Goal: Complete application form: Complete application form

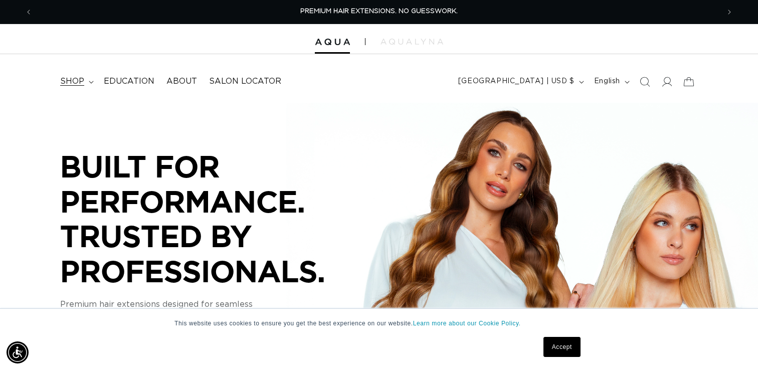
click at [81, 81] on span "shop" at bounding box center [72, 81] width 24 height 11
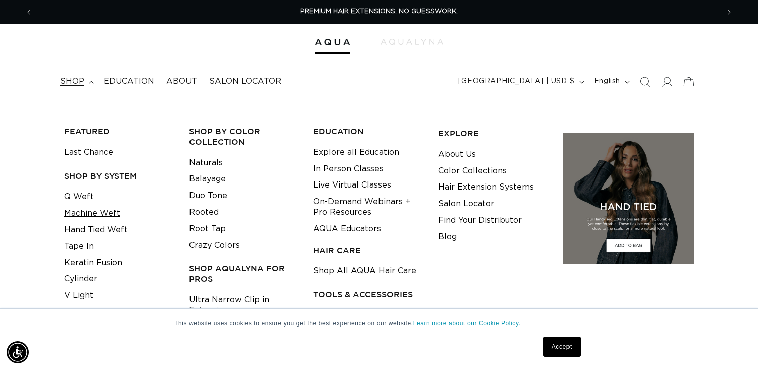
click at [110, 213] on link "Machine Weft" at bounding box center [92, 213] width 56 height 17
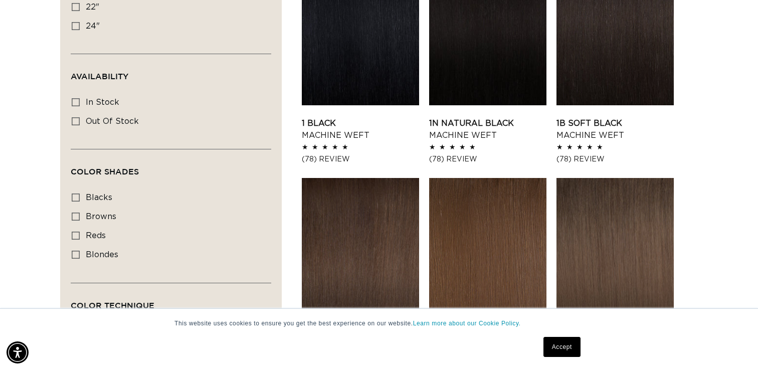
click at [71, 255] on div "Color Shades blacks blacks (3 products) browns browns (17 products) reds reds (…" at bounding box center [171, 233] width 201 height 97
click at [76, 254] on icon at bounding box center [76, 255] width 8 height 8
click at [76, 254] on input "blondes blondes (20 products)" at bounding box center [76, 255] width 8 height 8
checkbox input "true"
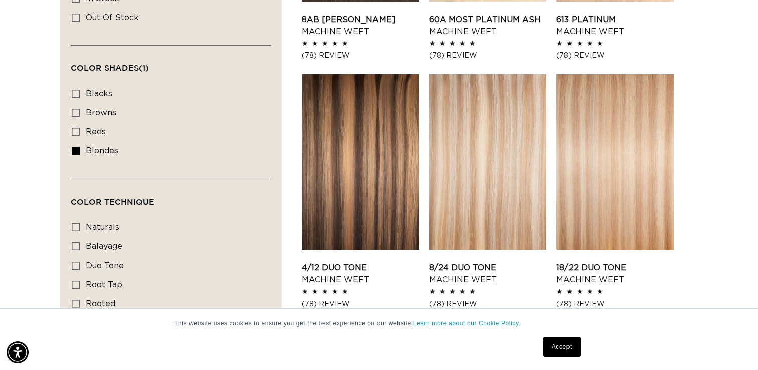
click at [516, 262] on link "8/24 Duo Tone Machine Weft" at bounding box center [487, 274] width 117 height 24
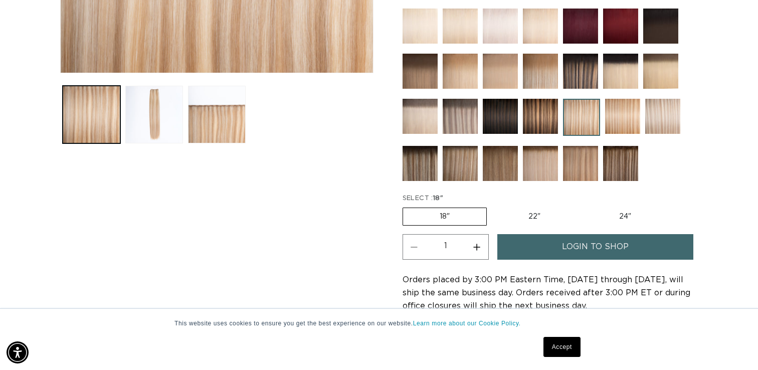
scroll to position [352, 0]
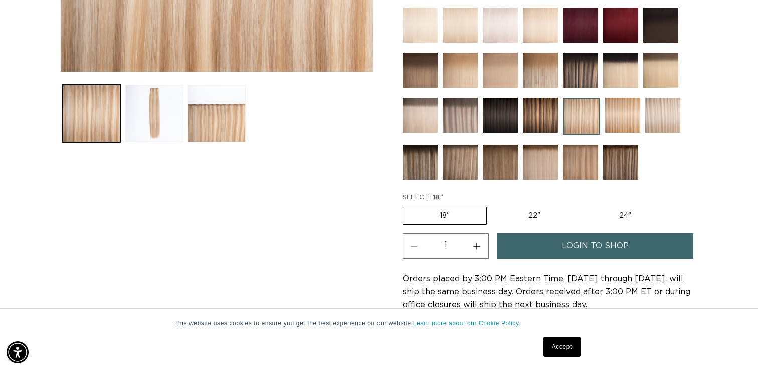
click at [626, 213] on label "24" Variant sold out or unavailable" at bounding box center [624, 215] width 85 height 17
click at [582, 205] on input "24" Variant sold out or unavailable" at bounding box center [582, 205] width 1 height 1
radio input "true"
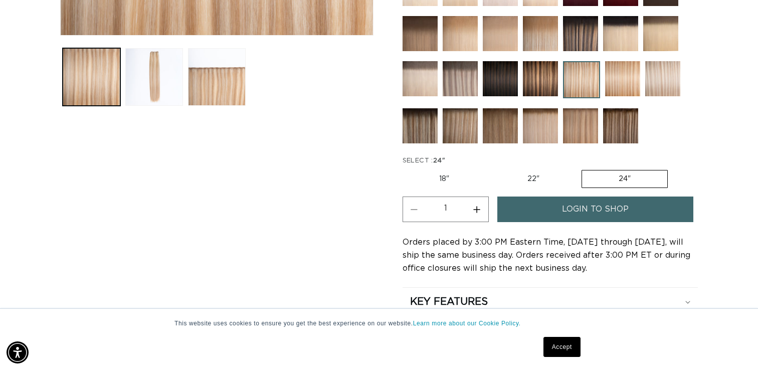
scroll to position [0, 1373]
click at [561, 348] on link "Accept" at bounding box center [561, 347] width 37 height 20
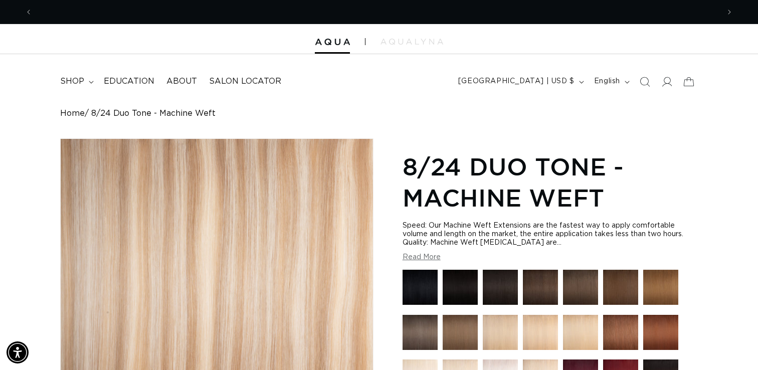
scroll to position [0, 0]
click at [666, 80] on icon at bounding box center [666, 81] width 11 height 11
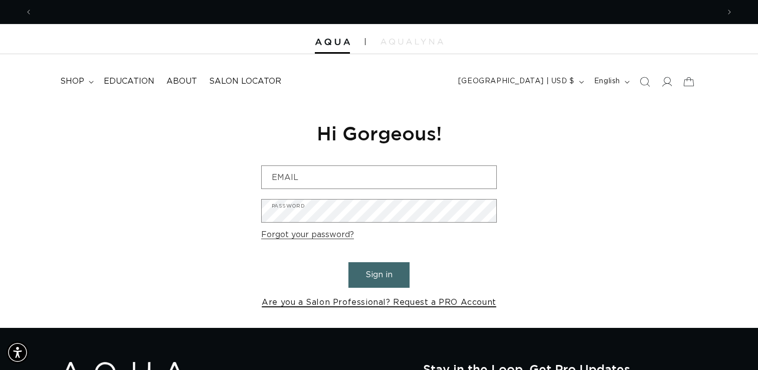
scroll to position [0, 687]
click at [442, 303] on link "Are you a Salon Professional? Request a PRO Account" at bounding box center [379, 302] width 235 height 15
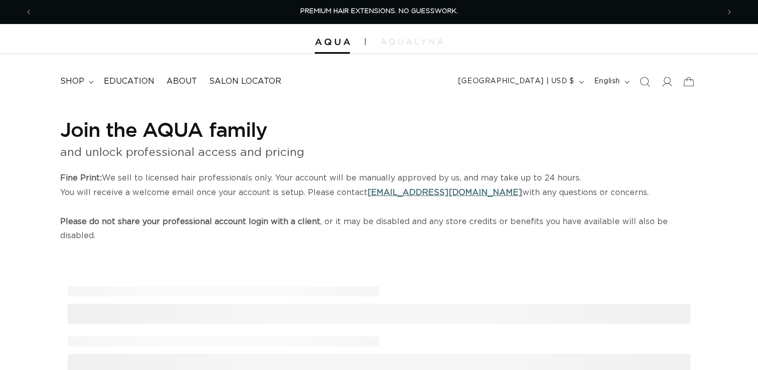
select select "US"
select select "[GEOGRAPHIC_DATA]"
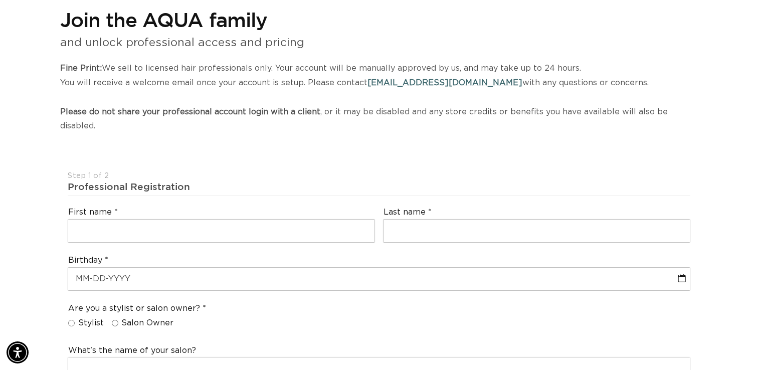
scroll to position [0, 687]
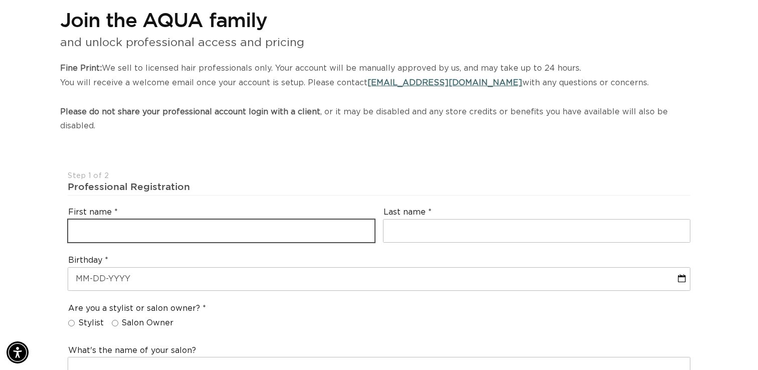
click at [351, 220] on input "text" at bounding box center [221, 231] width 306 height 23
type input "[PERSON_NAME]"
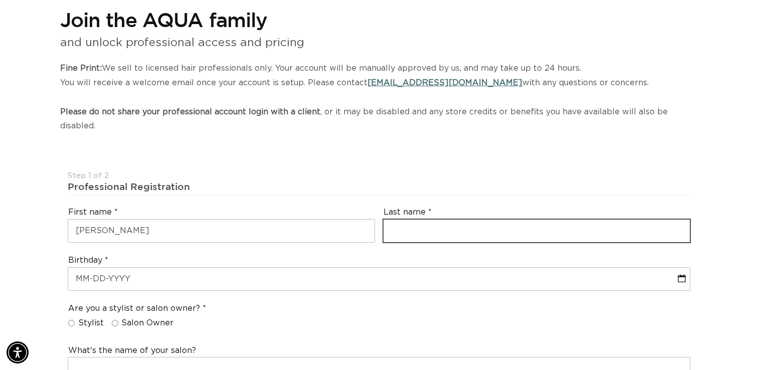
click at [428, 220] on input "text" at bounding box center [536, 231] width 306 height 23
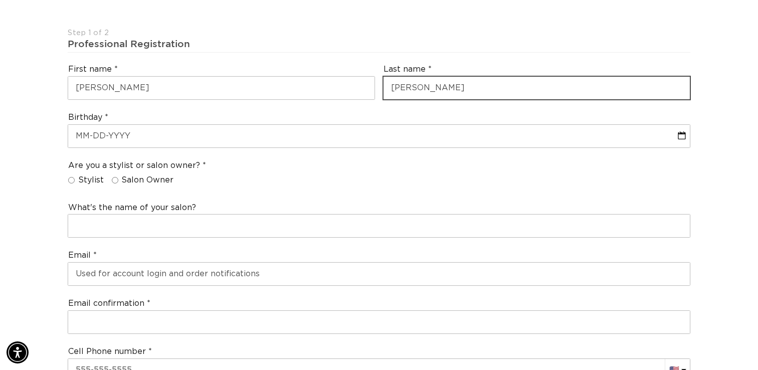
scroll to position [254, 0]
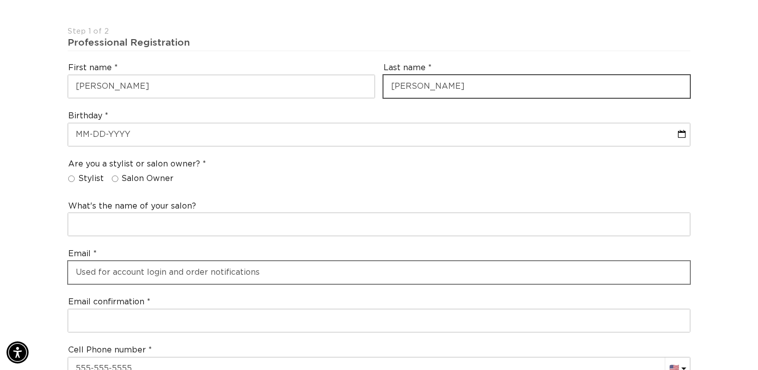
type input "[PERSON_NAME]"
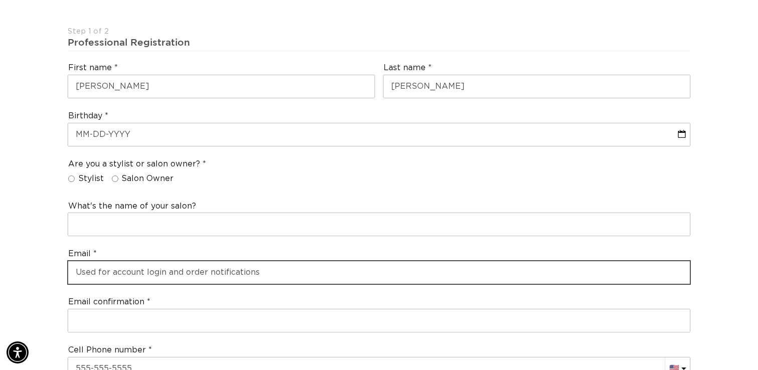
click at [236, 261] on input "email" at bounding box center [379, 272] width 622 height 23
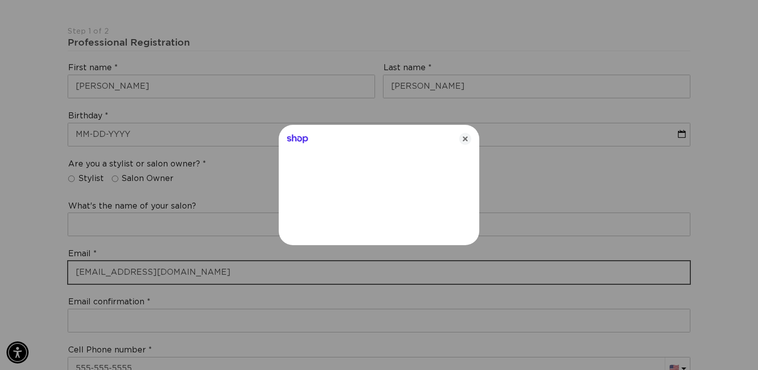
type input "[EMAIL_ADDRESS][DOMAIN_NAME]"
click at [467, 136] on icon "Close" at bounding box center [465, 139] width 12 height 12
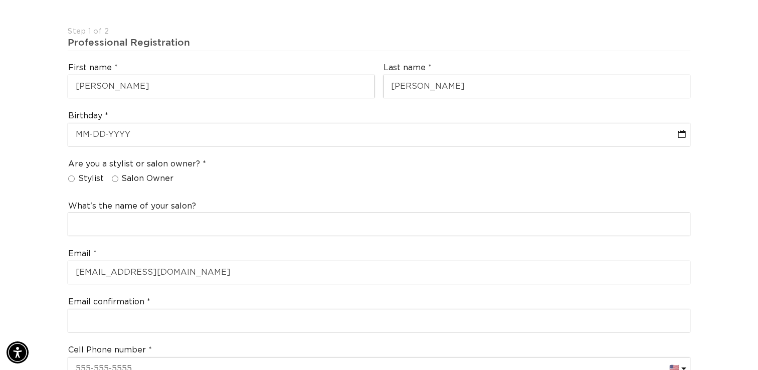
scroll to position [0, 1373]
click at [74, 175] on input "Stylist" at bounding box center [71, 178] width 7 height 7
radio input "true"
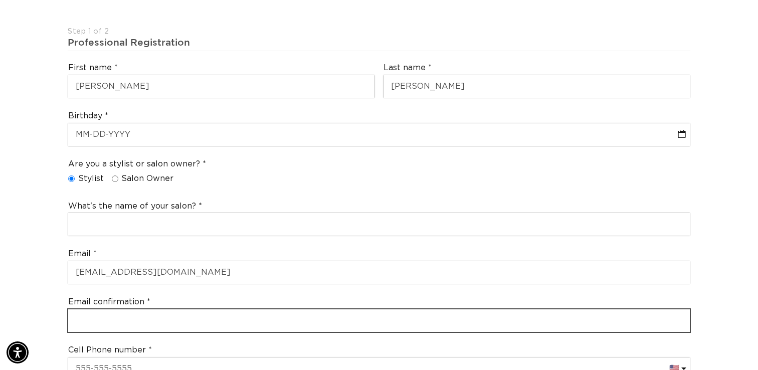
click at [87, 309] on input "email" at bounding box center [379, 320] width 622 height 23
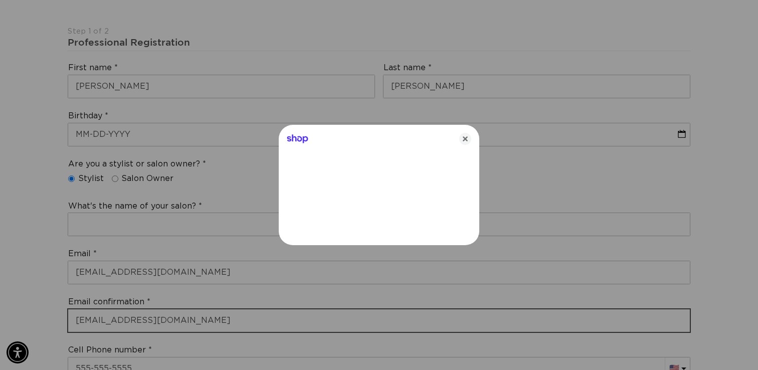
scroll to position [0, 1373]
type input "[EMAIL_ADDRESS][DOMAIN_NAME]"
click at [467, 137] on icon "Close" at bounding box center [465, 139] width 12 height 12
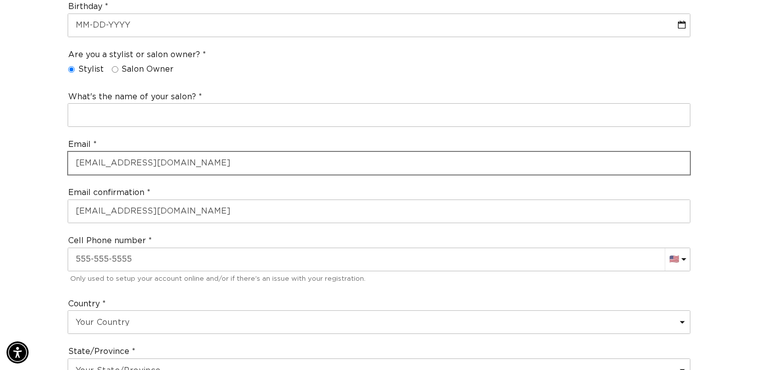
scroll to position [364, 0]
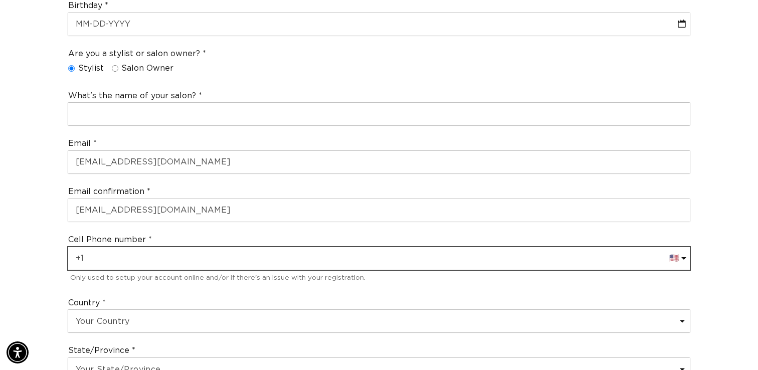
click at [173, 251] on input "+1" at bounding box center [379, 258] width 622 height 23
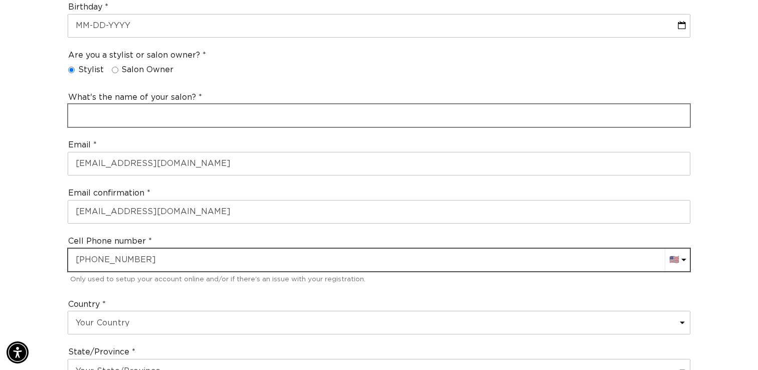
scroll to position [0, 687]
type input "[PHONE_NUMBER]"
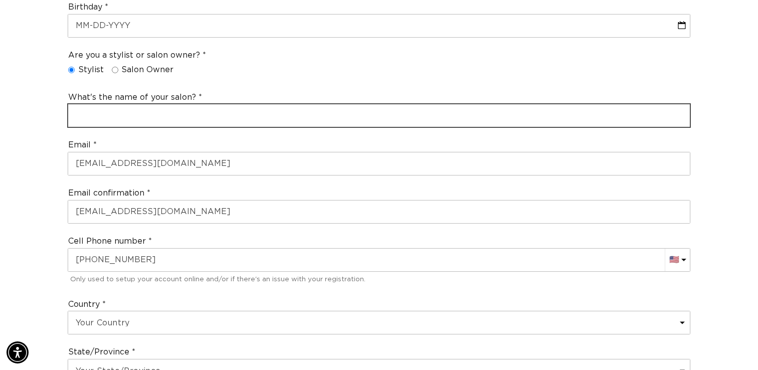
click at [152, 104] on input "text" at bounding box center [379, 115] width 622 height 23
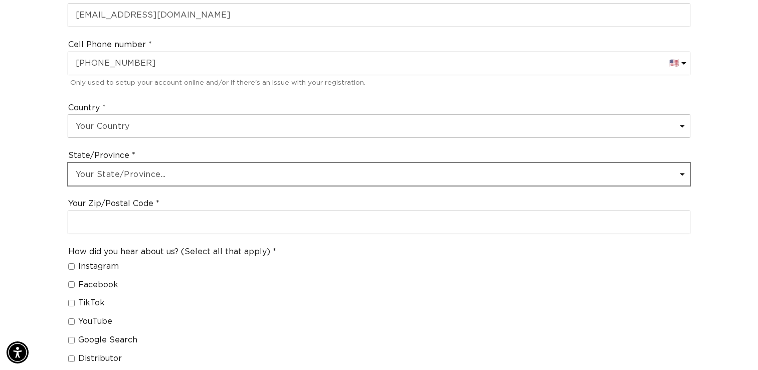
scroll to position [0, 0]
type input "SoLa Salon"
click at [161, 163] on select "Your State/Province... Alabama Alaska American Samoa Arizona Arkansas Californi…" at bounding box center [379, 174] width 622 height 23
select select "Nebraska"
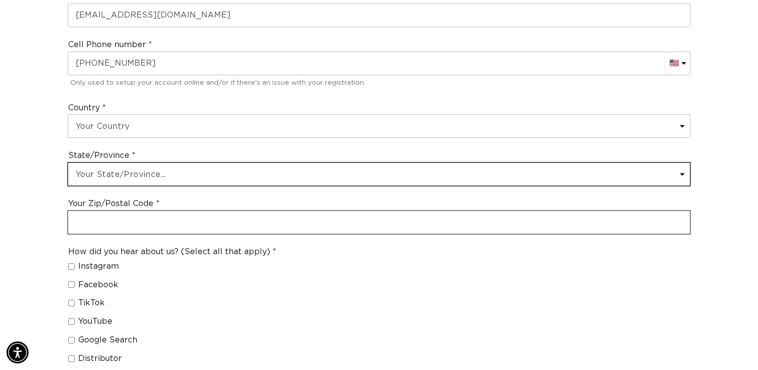
scroll to position [0, 0]
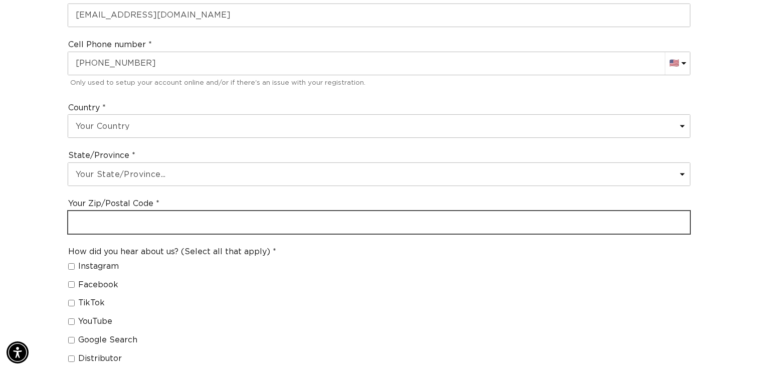
click at [181, 211] on input "text" at bounding box center [379, 222] width 622 height 23
type input "68114"
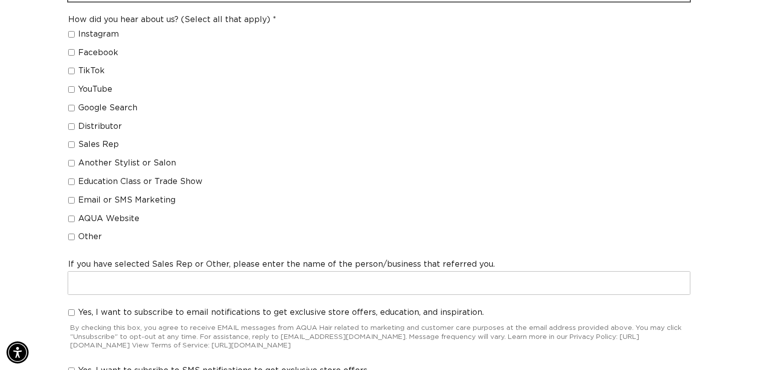
scroll to position [0, 687]
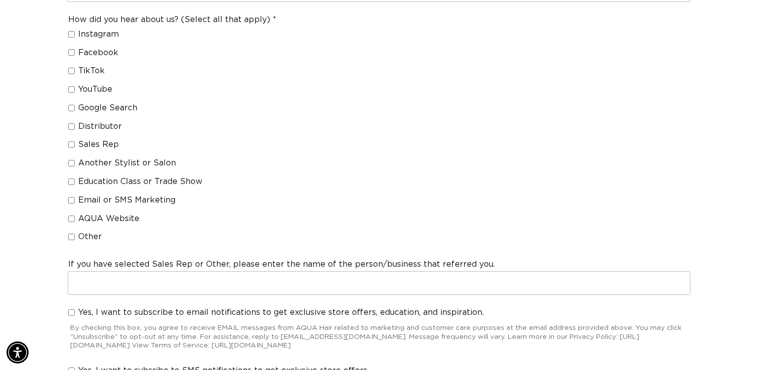
click at [72, 216] on input "AQUA Website" at bounding box center [71, 219] width 7 height 7
checkbox input "true"
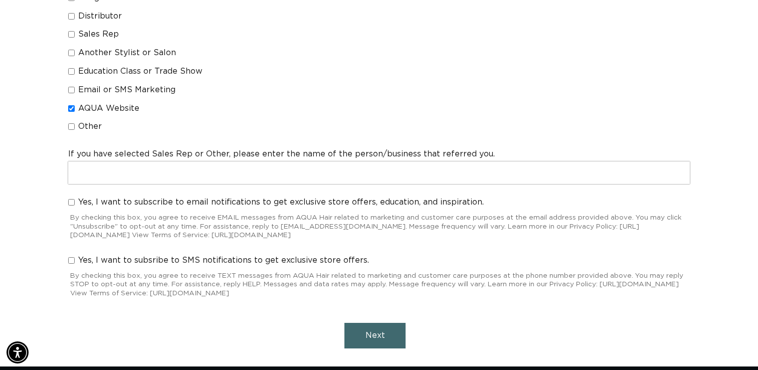
click at [70, 199] on input "Yes, I want to subscribe to email notifications to get exclusive store offers, …" at bounding box center [71, 202] width 7 height 7
checkbox input "true"
click at [72, 257] on input "Yes, I want to subsribe to SMS notifications to get exclusive store offers." at bounding box center [71, 260] width 7 height 7
checkbox input "true"
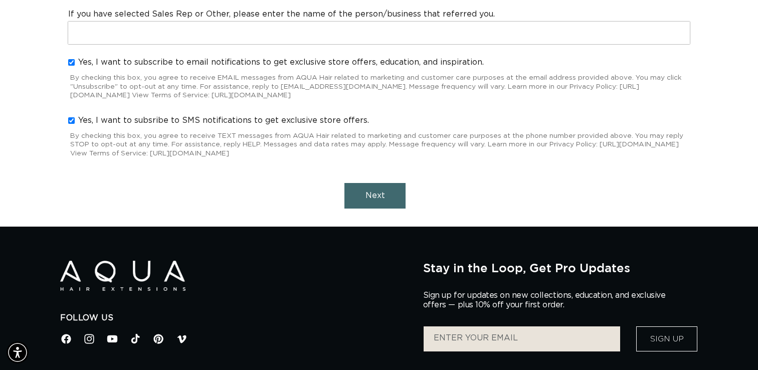
click at [363, 183] on button "Next" at bounding box center [374, 196] width 61 height 26
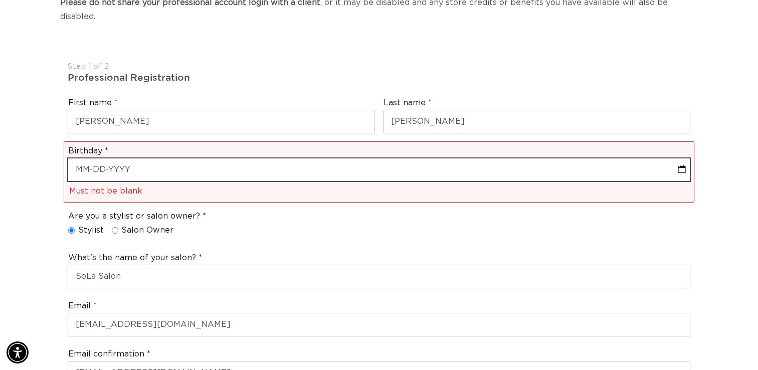
click at [167, 158] on input "text" at bounding box center [379, 169] width 622 height 23
select select "7"
select select "2025"
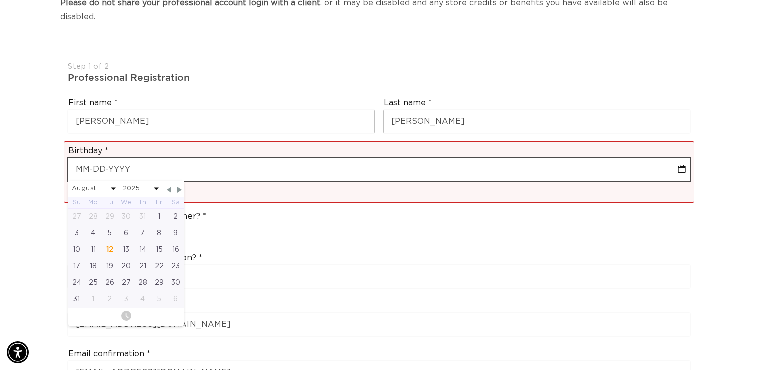
type input "0"
select select "7"
select select "2025"
type input "07"
select select "7"
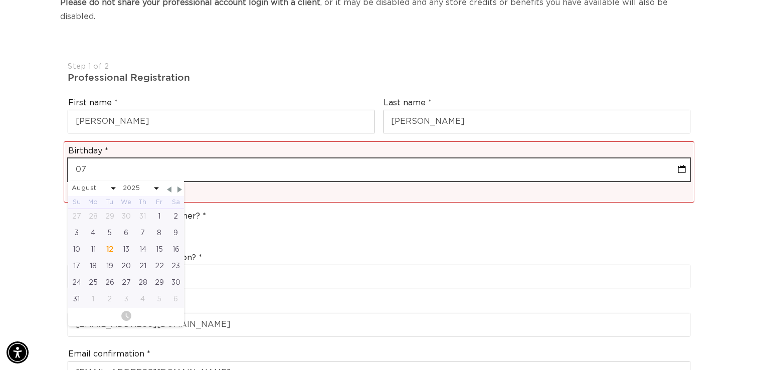
select select "2025"
type input "07-2"
select select "7"
select select "2025"
type input "07-23"
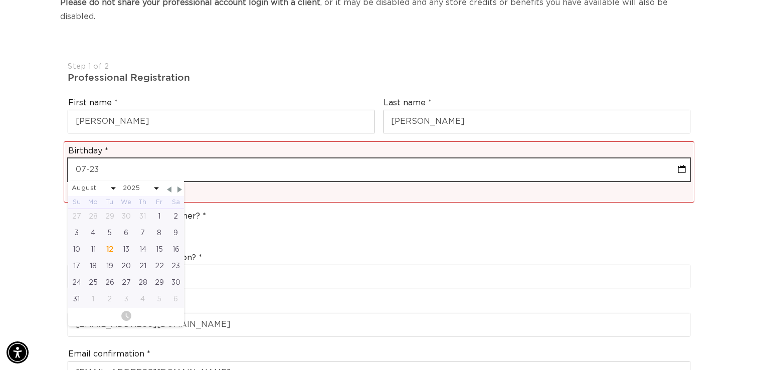
select select "7"
select select "2025"
type input "07-23-1"
select select "7"
select select "2025"
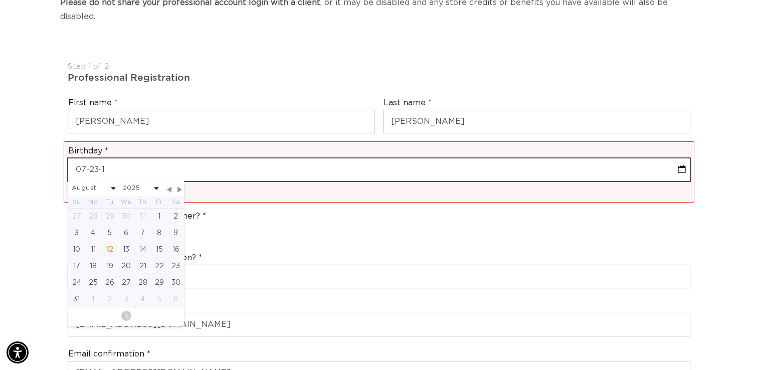
type input "07-23-19"
select select "7"
select select "2025"
type input "07-23-198"
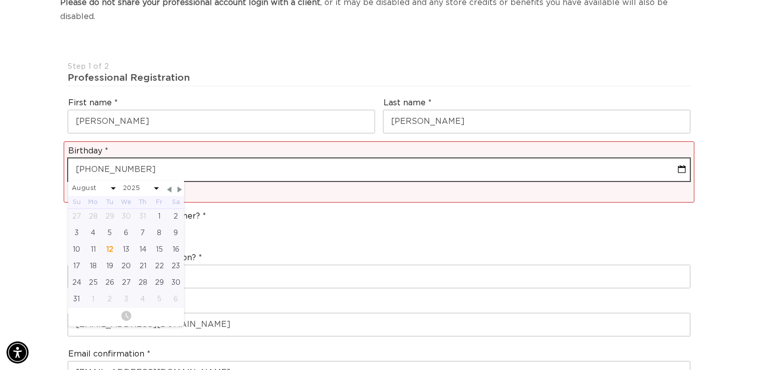
select select "7"
select select "2025"
type input "07-23-1984"
select select "6"
select select "1984"
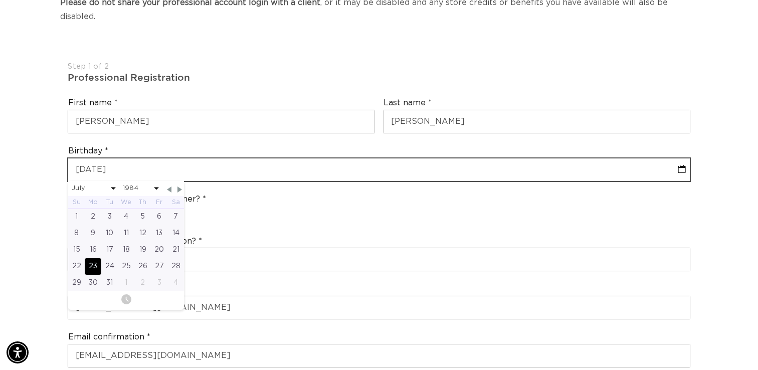
scroll to position [0, 0]
type input "07-23-1984"
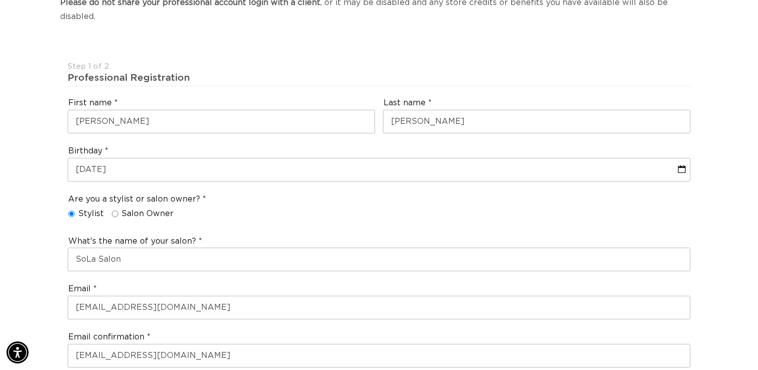
click at [351, 199] on div "Are you a stylist or salon owner? Stylist Salon Owner" at bounding box center [379, 208] width 631 height 38
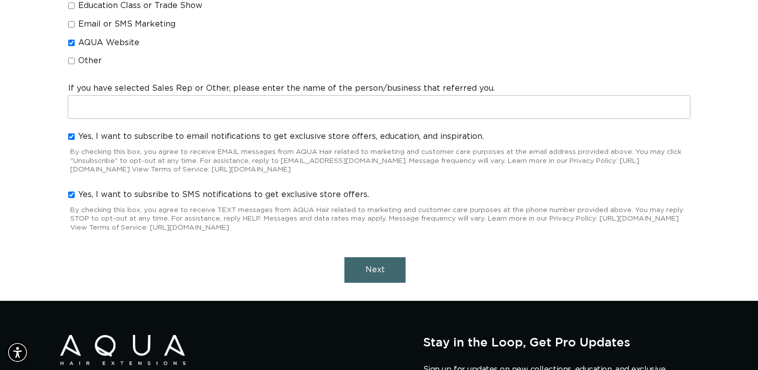
scroll to position [0, 1373]
click at [374, 266] on span "Next" at bounding box center [375, 270] width 20 height 8
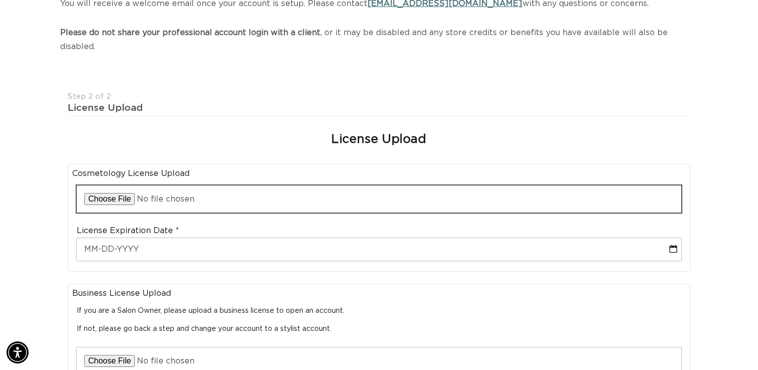
click at [118, 185] on input "file" at bounding box center [379, 198] width 605 height 27
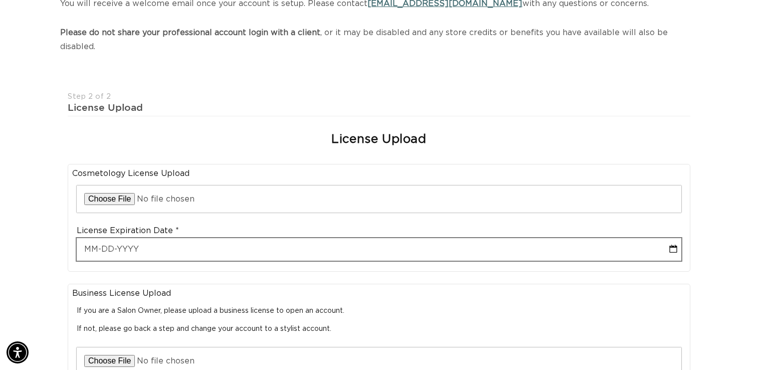
scroll to position [0, 0]
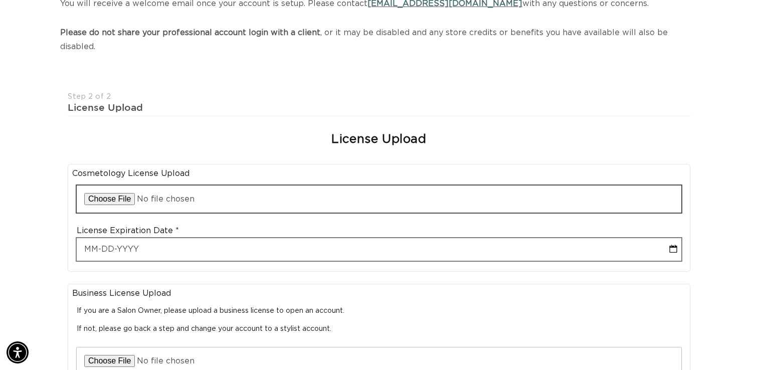
type input "C:\fakepath\IMG_7841.png"
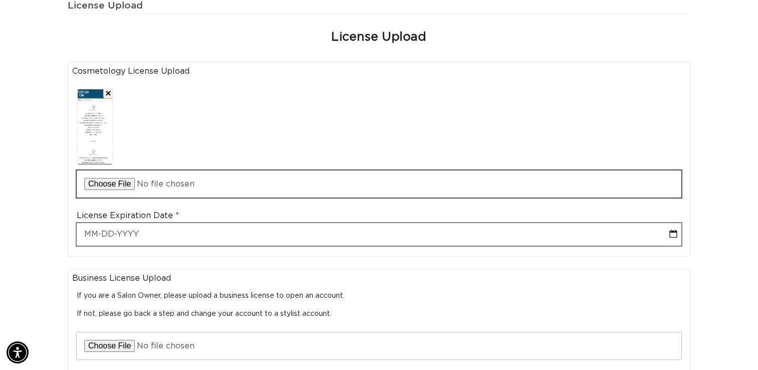
scroll to position [0, 1373]
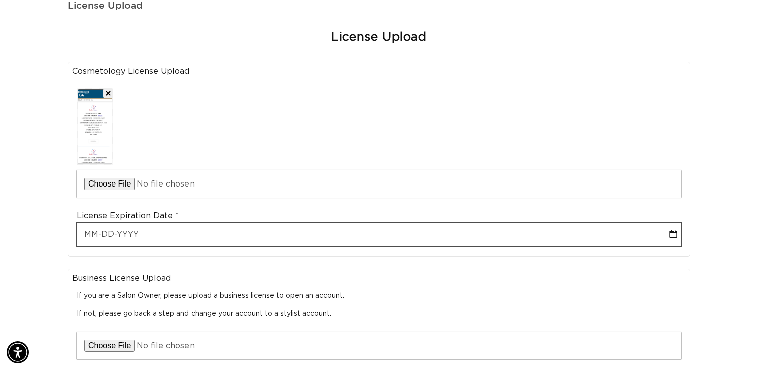
click at [212, 223] on input "text" at bounding box center [379, 234] width 605 height 23
select select "7"
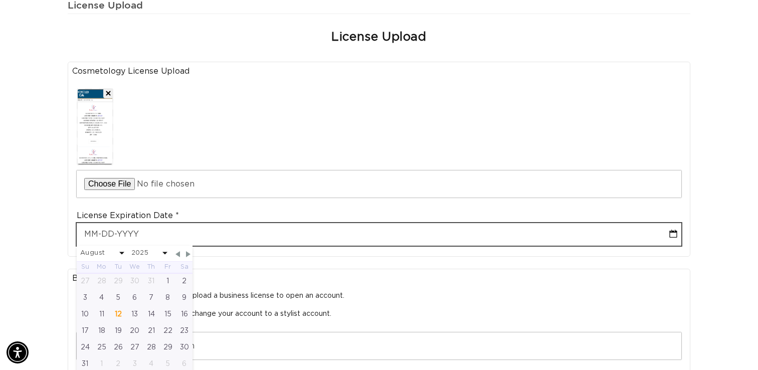
type input "1"
select select "7"
type input "12"
select select "7"
type input "12-3"
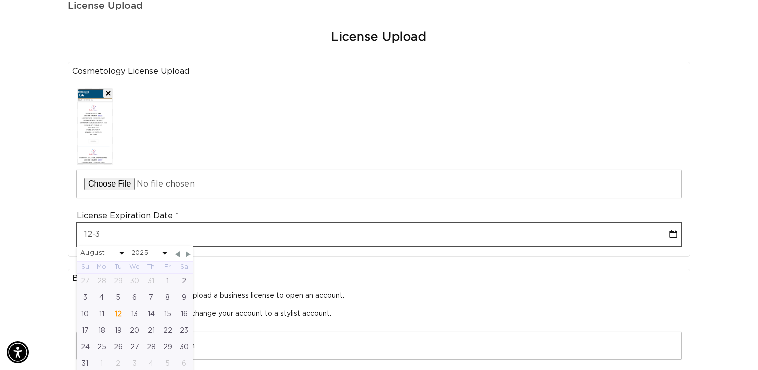
select select "7"
type input "12-31"
select select "7"
type input "12-31-2"
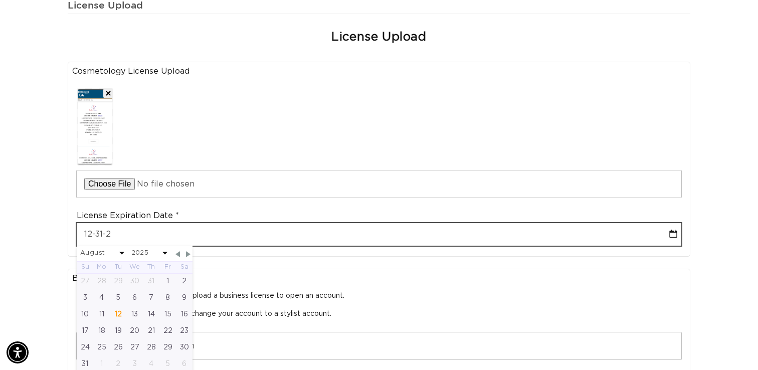
select select "7"
type input "12-31-20"
select select "7"
type input "12-31-202"
select select "7"
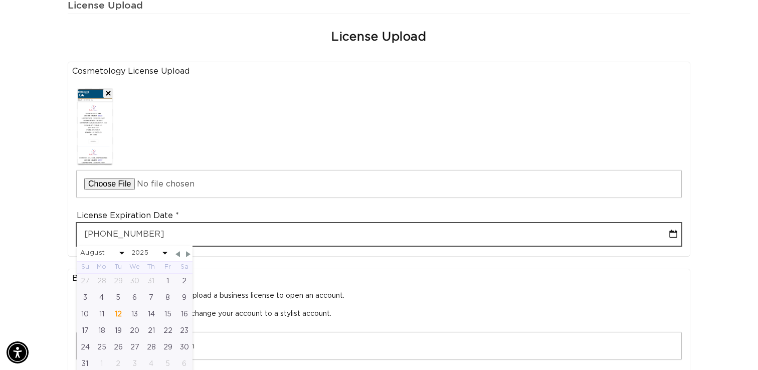
scroll to position [0, 687]
type input "12-31-2025"
select select "11"
type input "12-31-2025"
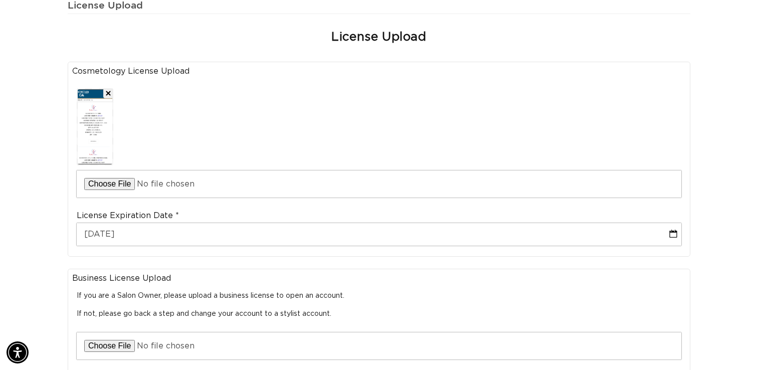
click at [299, 206] on div "License Expiration Date 12-31-2025" at bounding box center [379, 228] width 614 height 44
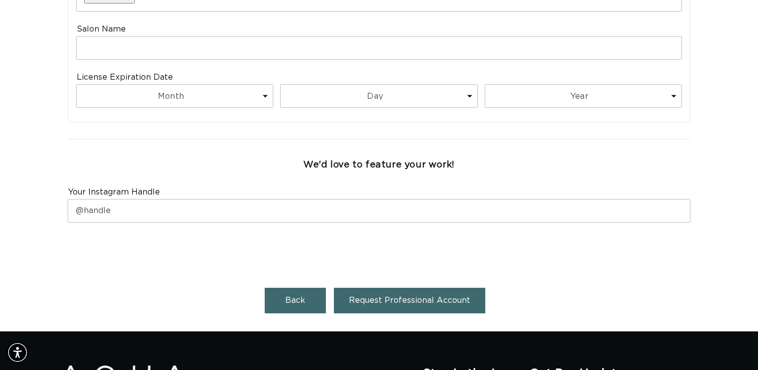
click at [398, 296] on span "Request Professional Account" at bounding box center [409, 300] width 121 height 8
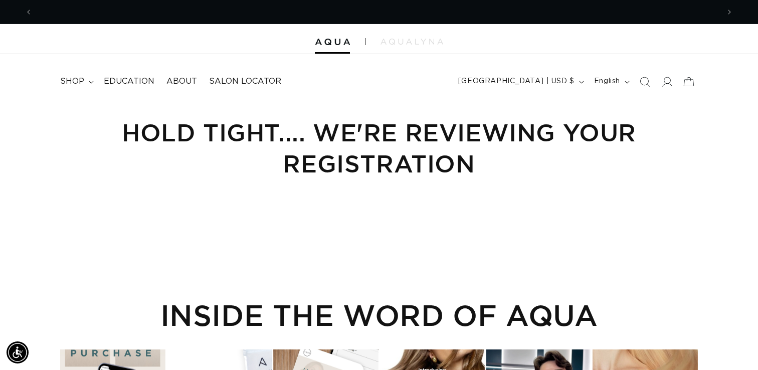
scroll to position [0, 687]
